Goal: Transaction & Acquisition: Purchase product/service

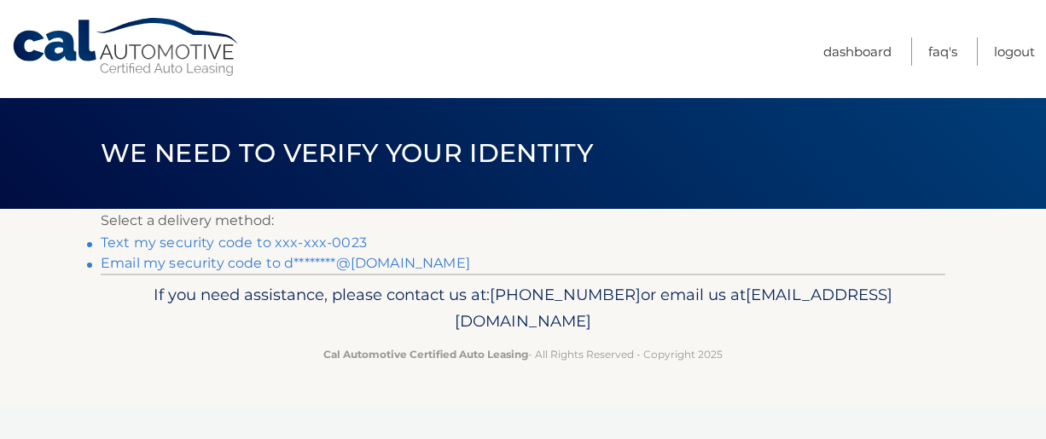
click at [255, 241] on link "Text my security code to xxx-xxx-0023" at bounding box center [234, 243] width 266 height 16
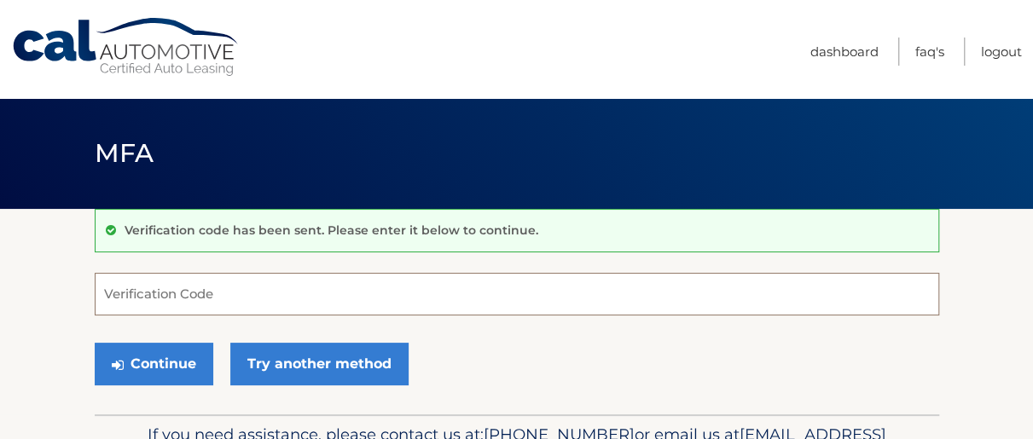
click at [264, 296] on input "Verification Code" at bounding box center [517, 294] width 845 height 43
type input "943108"
click at [95, 343] on button "Continue" at bounding box center [154, 364] width 119 height 43
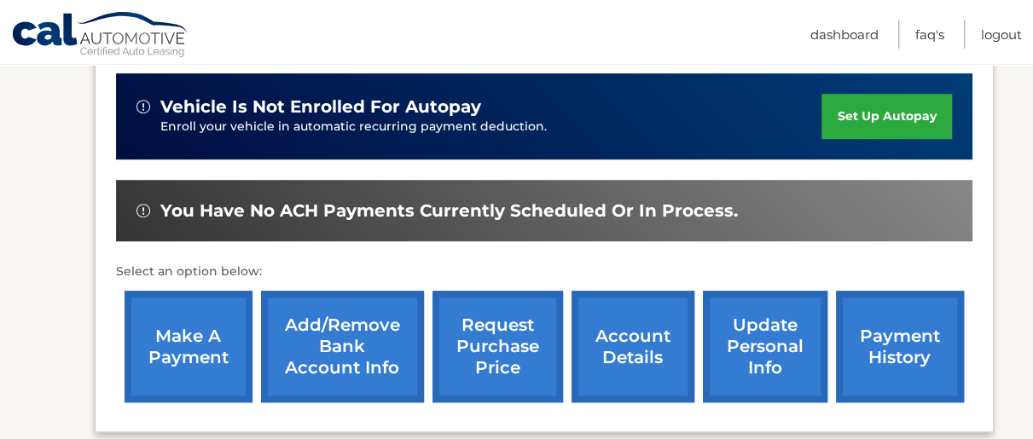
scroll to position [446, 0]
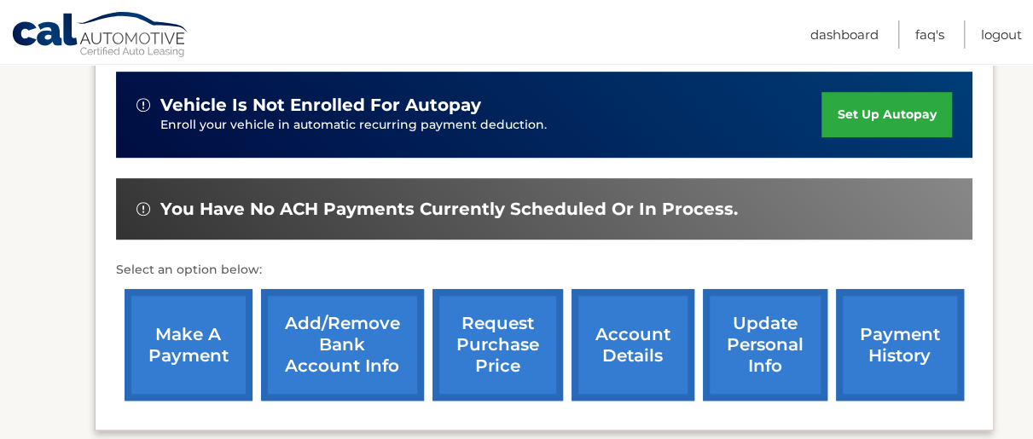
click at [184, 313] on link "make a payment" at bounding box center [189, 345] width 128 height 112
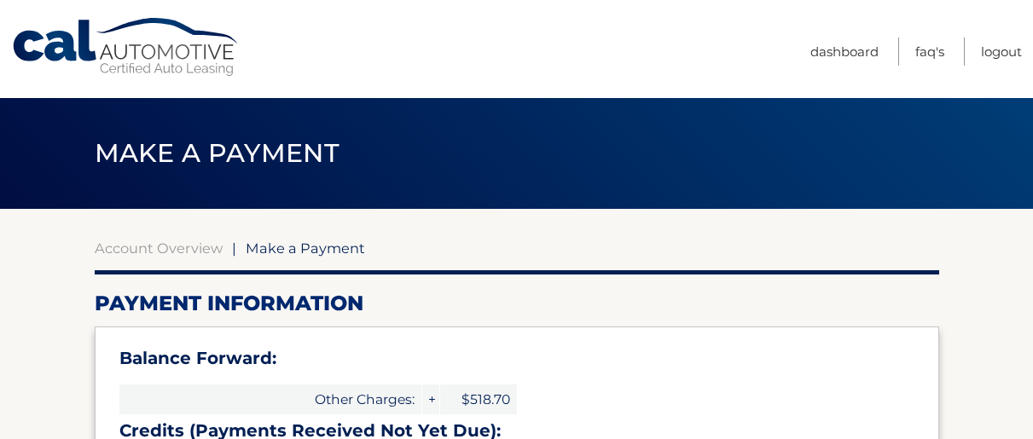
select select "MzVhNmQzNGItZjZkOC00ODlmLTljNWItMWQwZDY4NzM2Y2Qx"
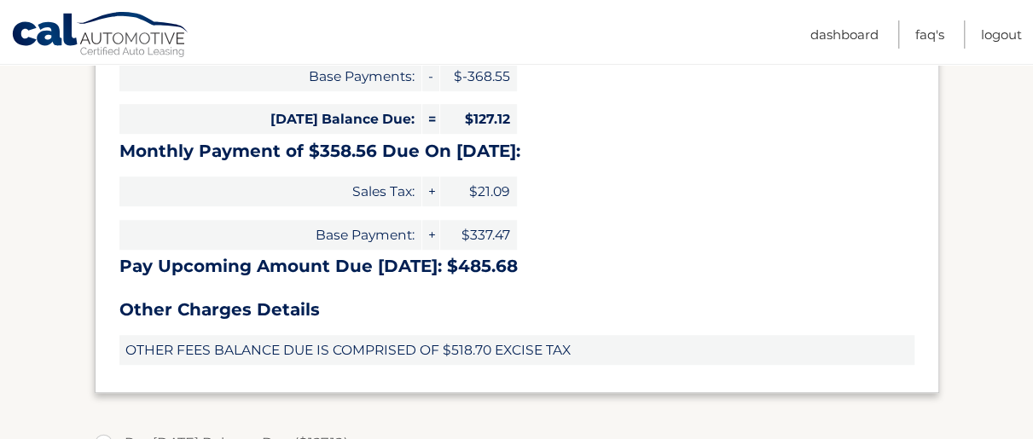
scroll to position [441, 0]
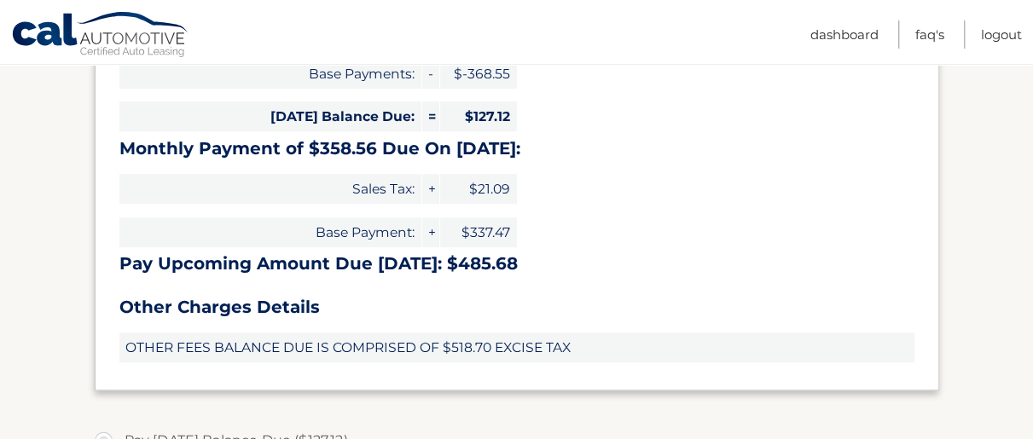
click at [584, 319] on div "Balance Forward: Other Charges: + $518.70 Credits (Payments Received Not Yet Du…" at bounding box center [517, 138] width 845 height 505
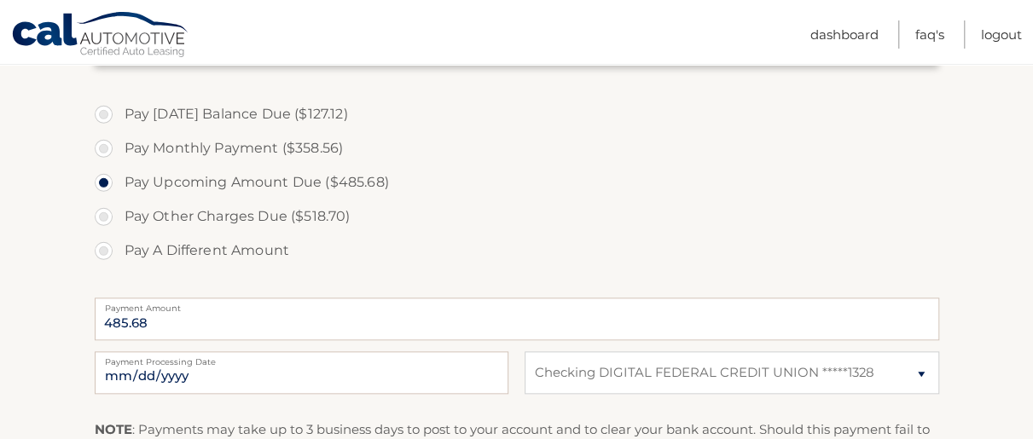
scroll to position [776, 0]
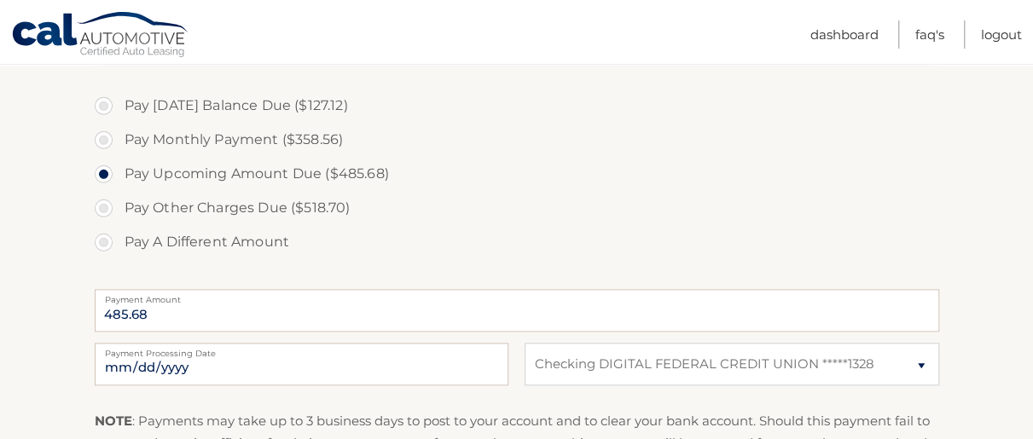
click at [105, 141] on label "Pay Monthly Payment ($358.56)" at bounding box center [517, 140] width 845 height 34
click at [105, 141] on input "Pay Monthly Payment ($358.56)" at bounding box center [110, 136] width 17 height 27
radio input "true"
type input "358.56"
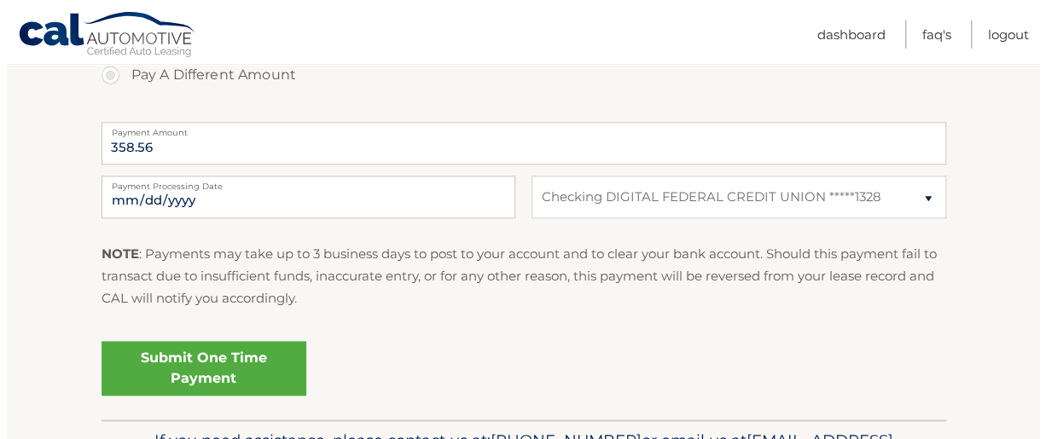
scroll to position [952, 0]
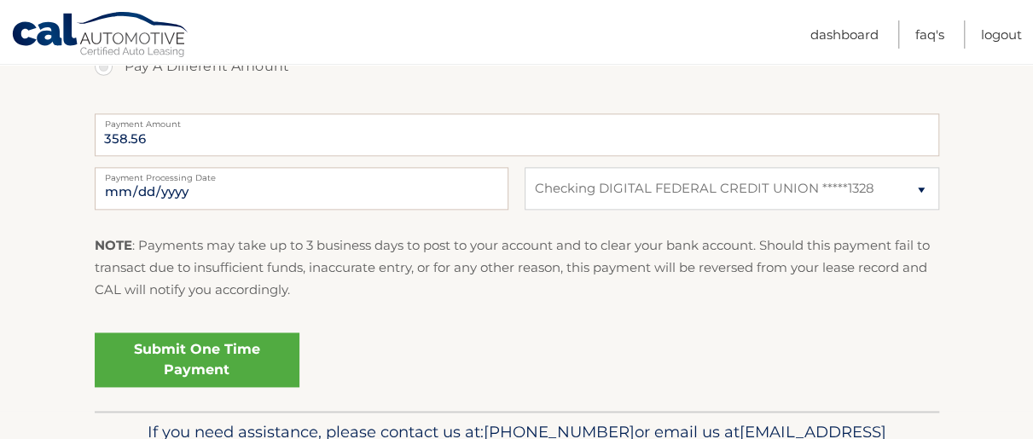
click at [167, 351] on link "Submit One Time Payment" at bounding box center [197, 360] width 205 height 55
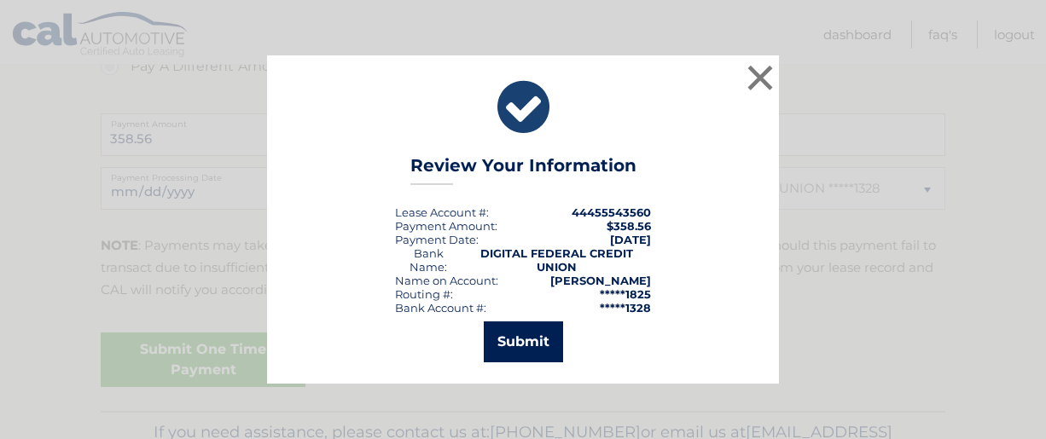
click at [498, 329] on button "Submit" at bounding box center [523, 342] width 79 height 41
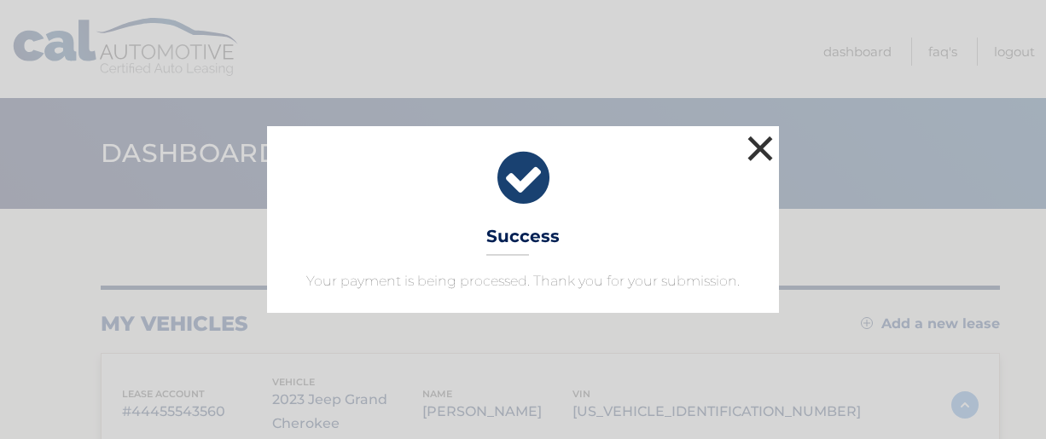
click at [758, 141] on button "×" at bounding box center [760, 148] width 34 height 34
